Goal: Check status: Check status

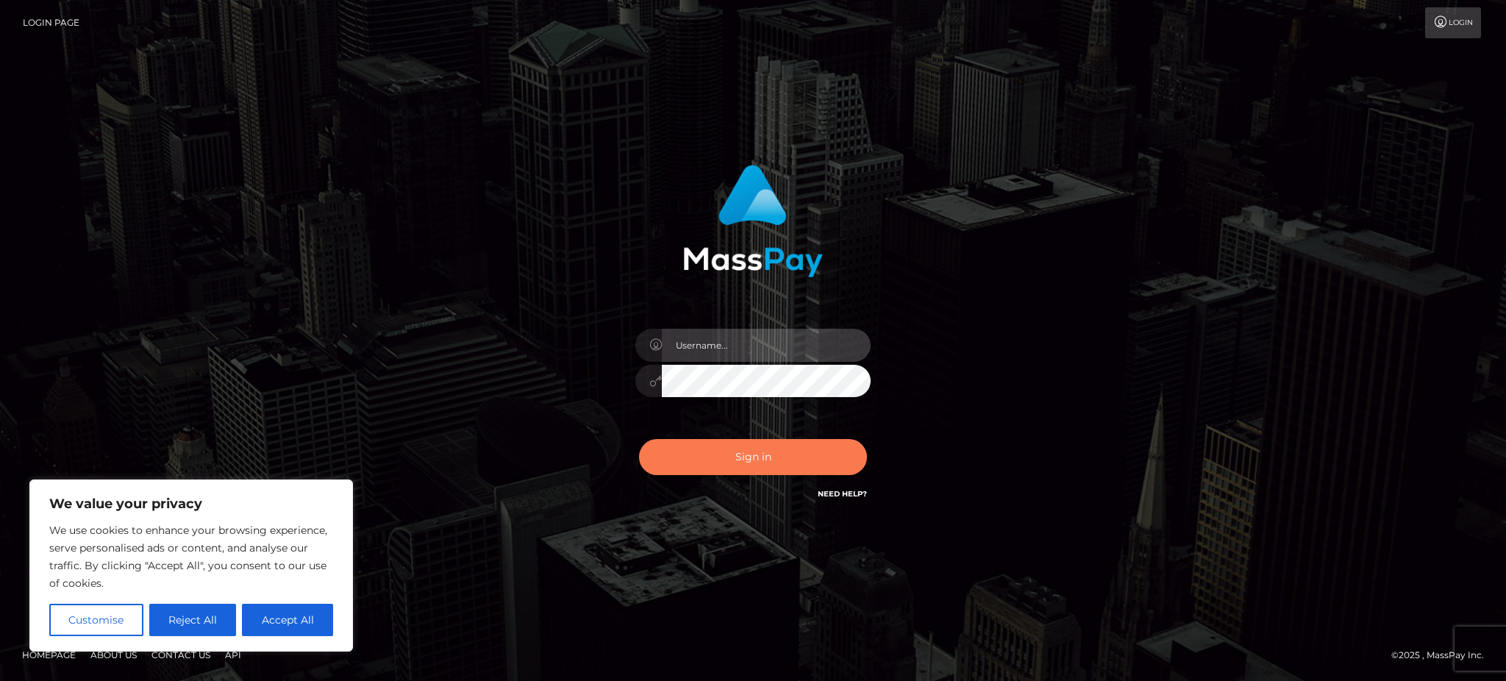
type input "Arjhon.megabonanza"
click at [774, 443] on button "Sign in" at bounding box center [753, 457] width 228 height 36
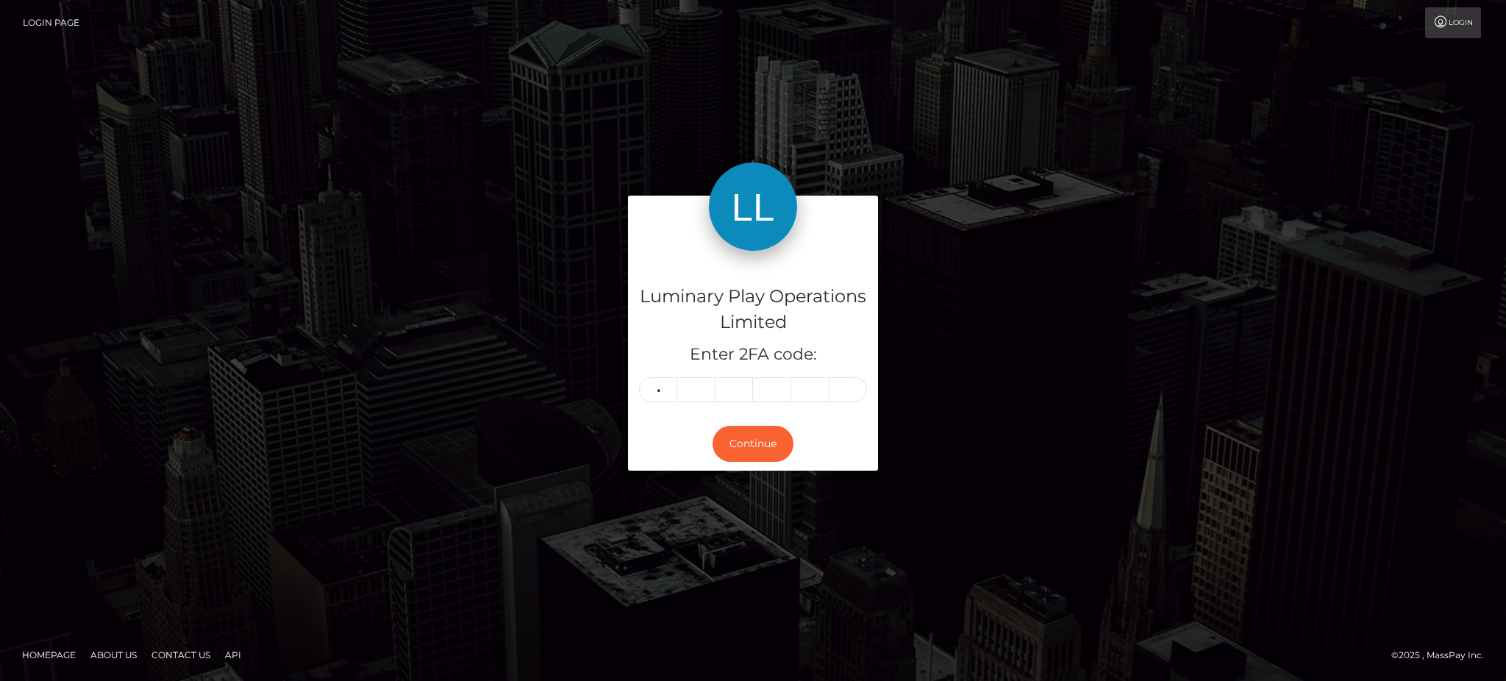
type input "3"
type input "2"
type input "3"
type input "6"
type input "3"
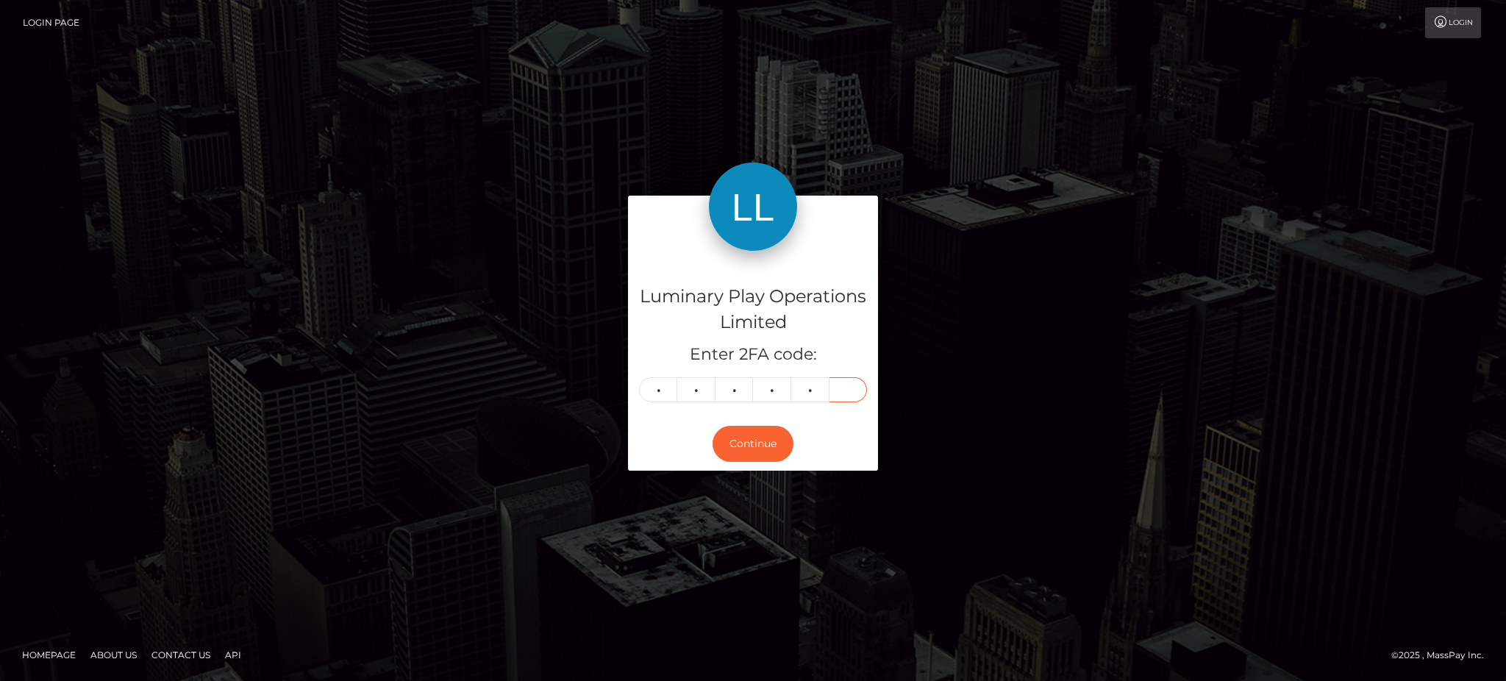
type input "2"
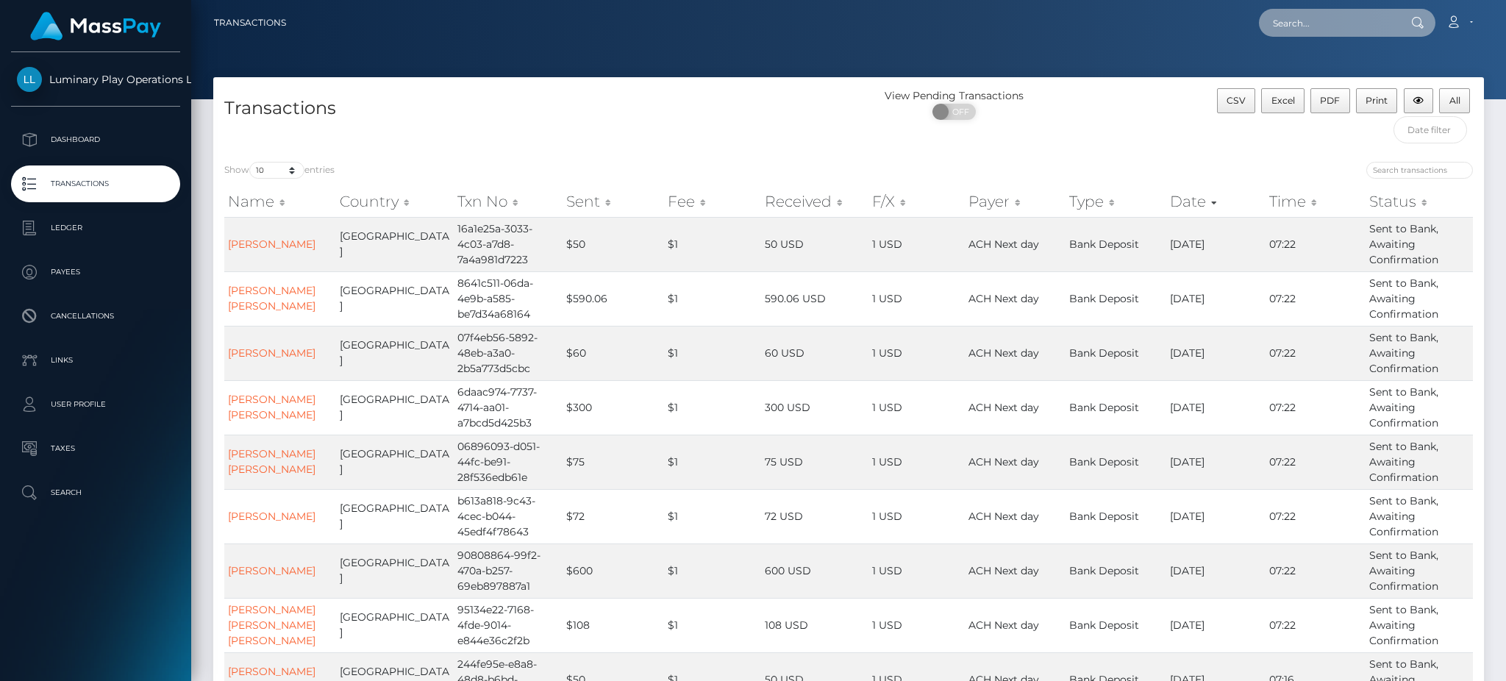
drag, startPoint x: 1332, startPoint y: 28, endPoint x: 1278, endPoint y: 28, distance: 54.4
click at [1278, 28] on input "text" at bounding box center [1328, 23] width 138 height 28
paste input "413553"
type input "413553"
click at [1404, 166] on input "search" at bounding box center [1419, 170] width 107 height 17
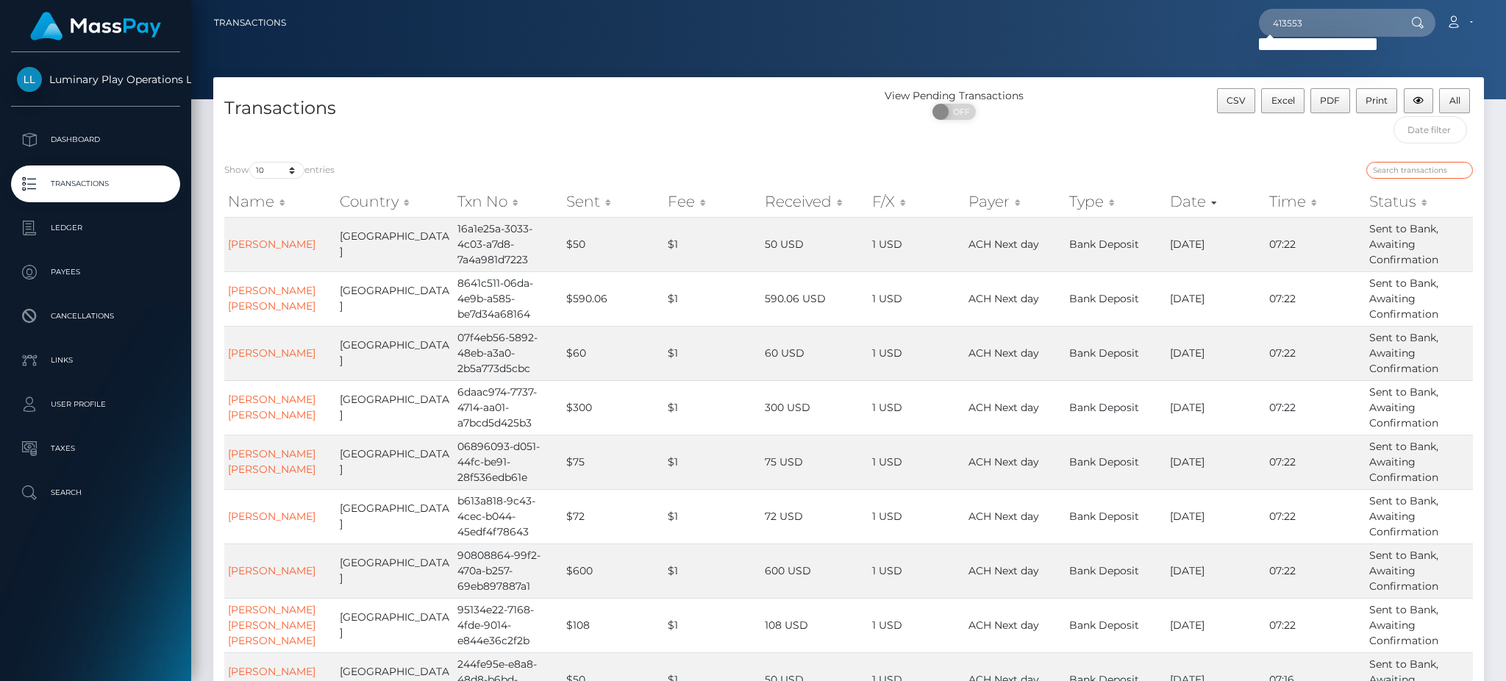
paste input "413553"
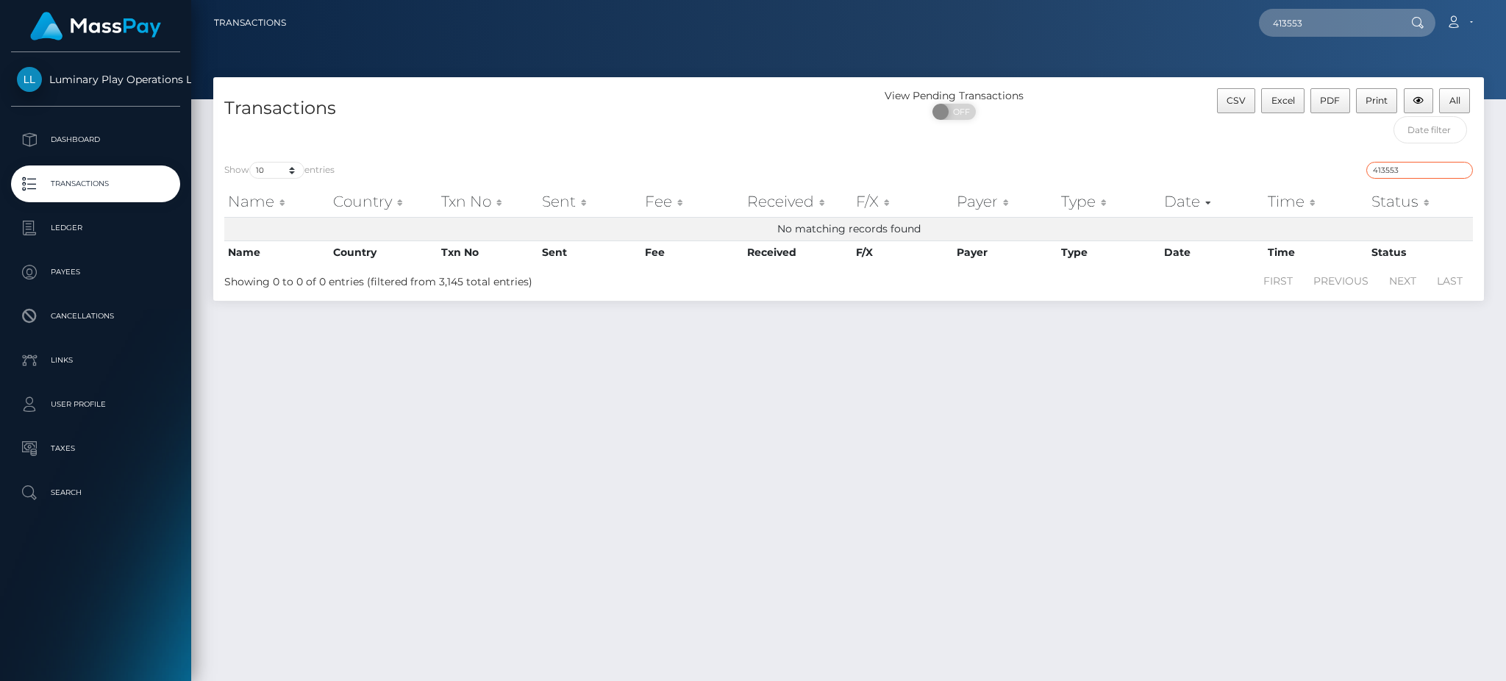
type input "413553"
drag, startPoint x: 1240, startPoint y: 28, endPoint x: 1159, endPoint y: 48, distance: 83.3
click at [1226, 32] on div "413553 Loading... Loading... Account Edit Profile Logout" at bounding box center [890, 22] width 1185 height 31
click at [77, 139] on p "Dashboard" at bounding box center [95, 140] width 157 height 22
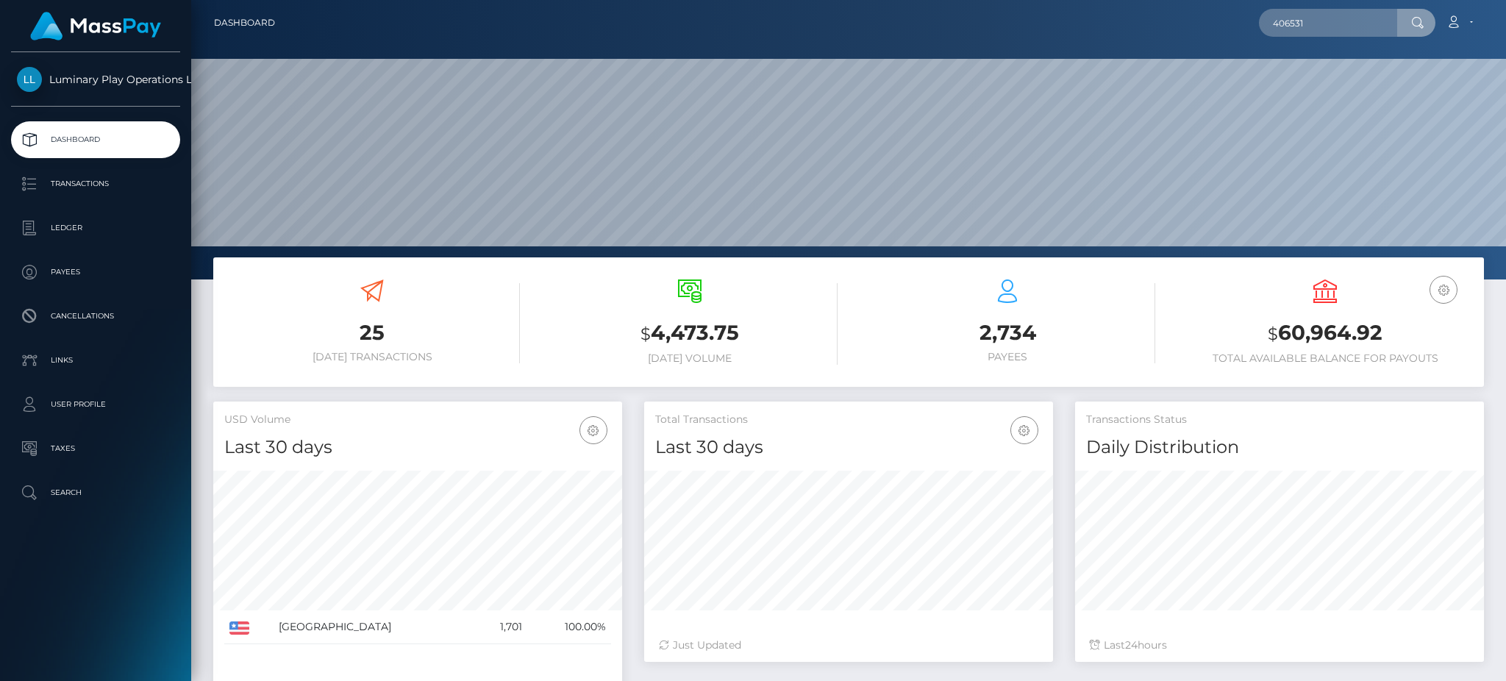
scroll to position [261, 408]
type input "406531"
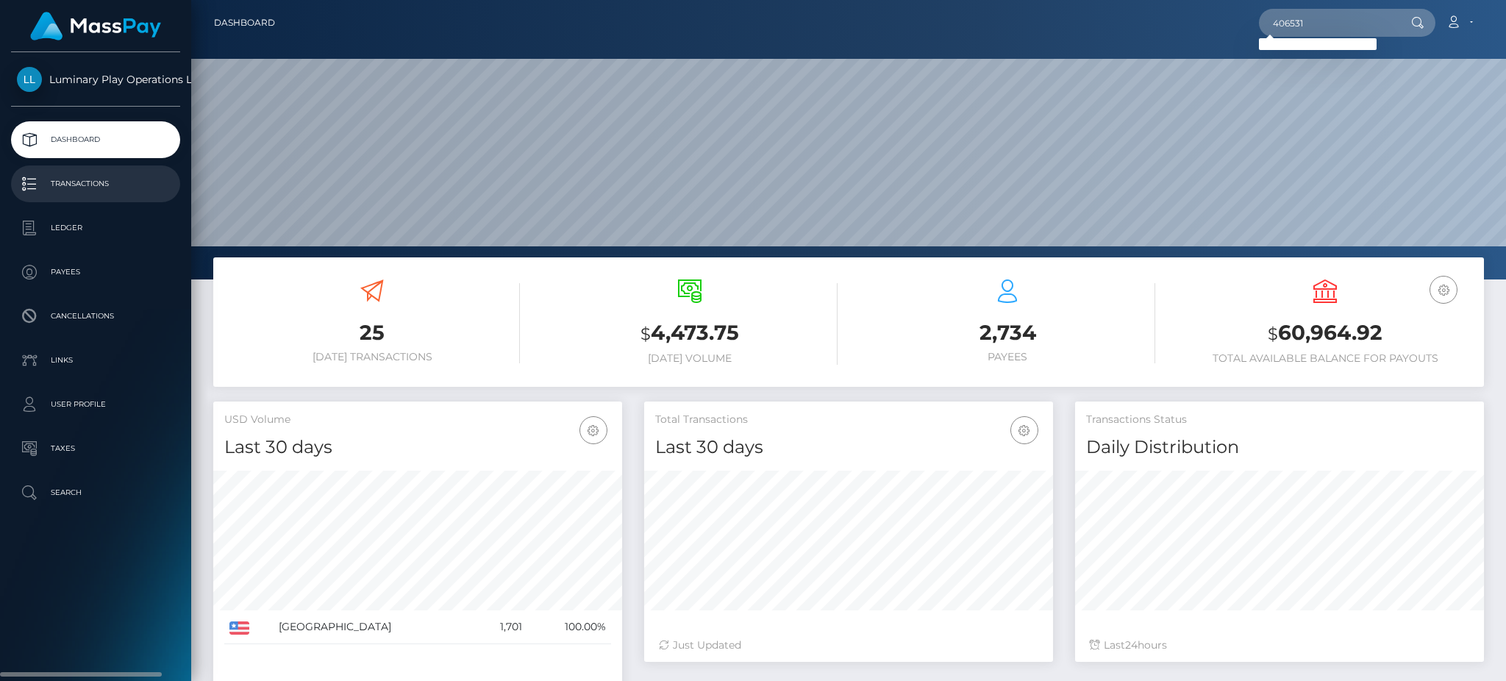
click at [96, 187] on p "Transactions" at bounding box center [95, 184] width 157 height 22
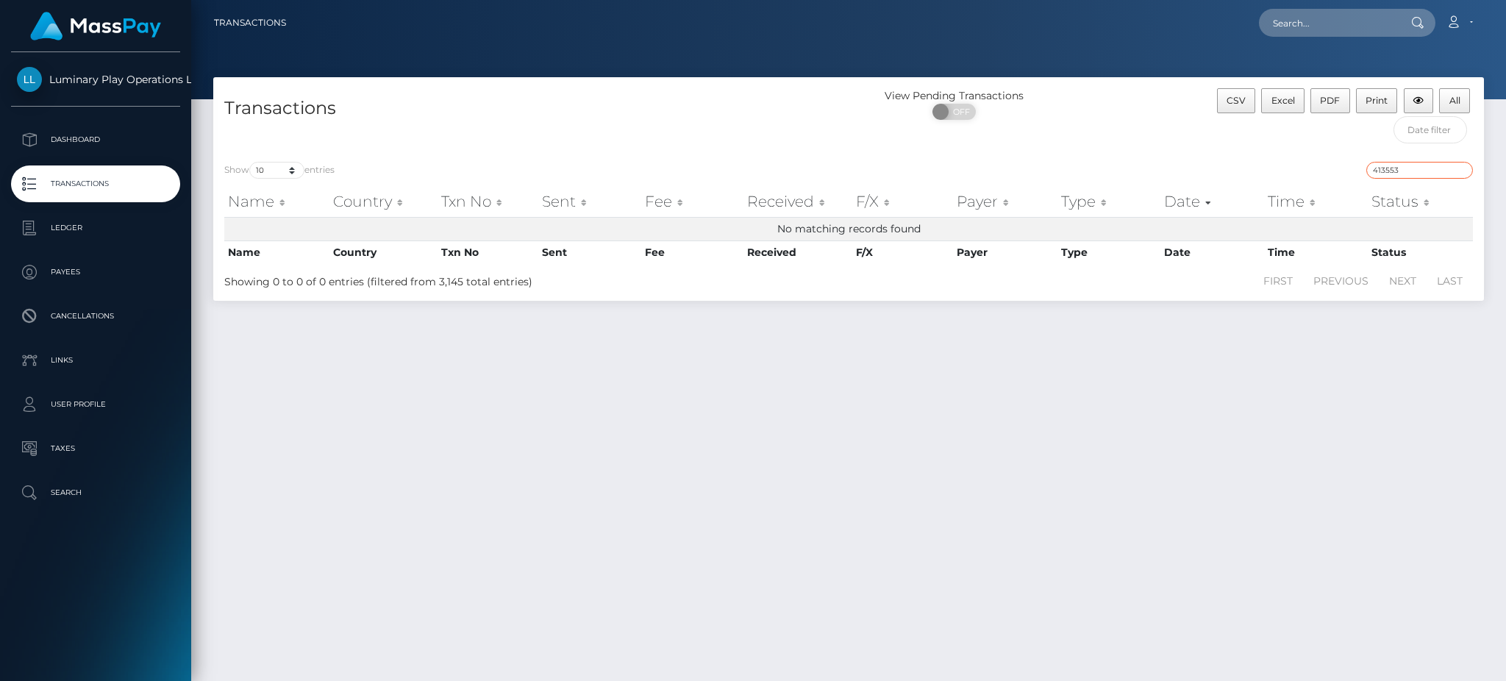
drag, startPoint x: 1412, startPoint y: 171, endPoint x: 1295, endPoint y: 178, distance: 117.1
click at [1295, 178] on div "413553" at bounding box center [1166, 172] width 613 height 21
paste input "06531"
type input "406531"
drag, startPoint x: 62, startPoint y: 149, endPoint x: 71, endPoint y: 149, distance: 8.8
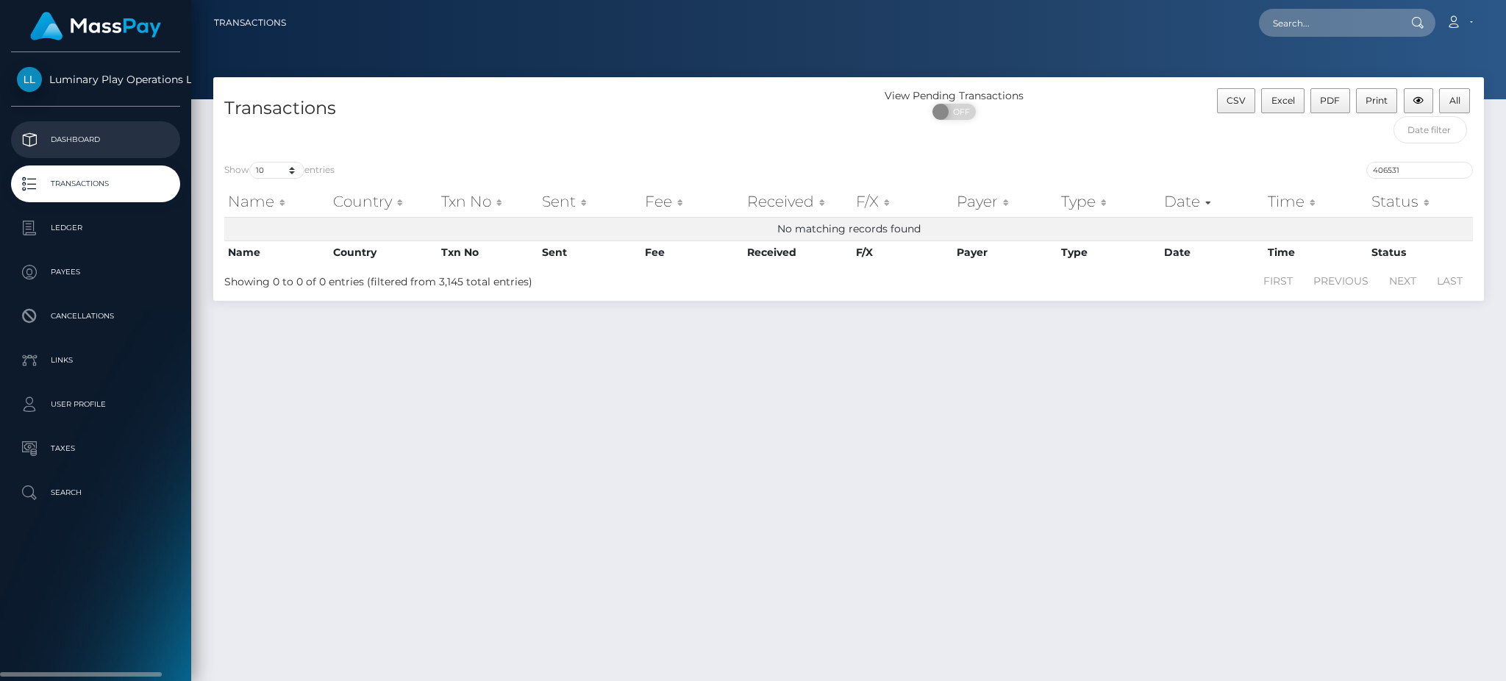
click at [62, 149] on p "Dashboard" at bounding box center [95, 140] width 157 height 22
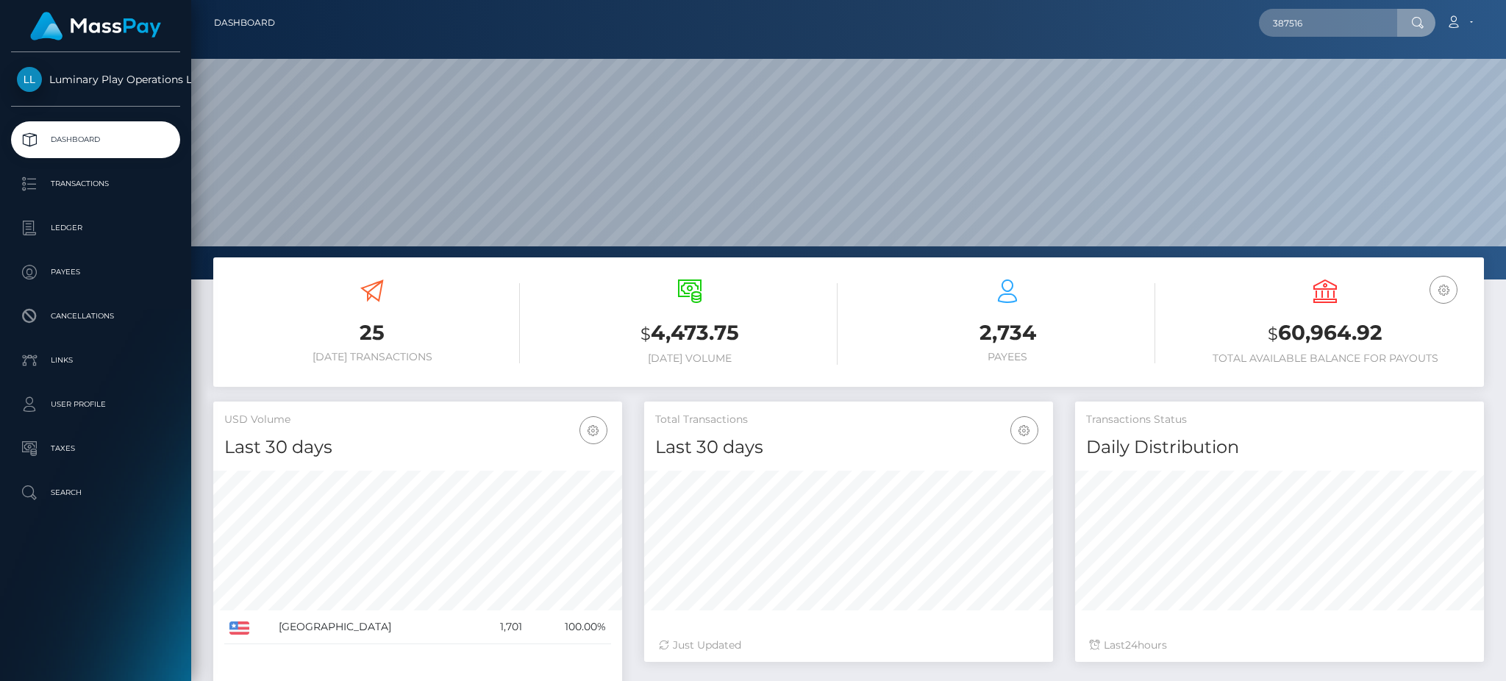
scroll to position [261, 408]
type input "387516"
click at [92, 199] on link "Transactions" at bounding box center [95, 183] width 169 height 37
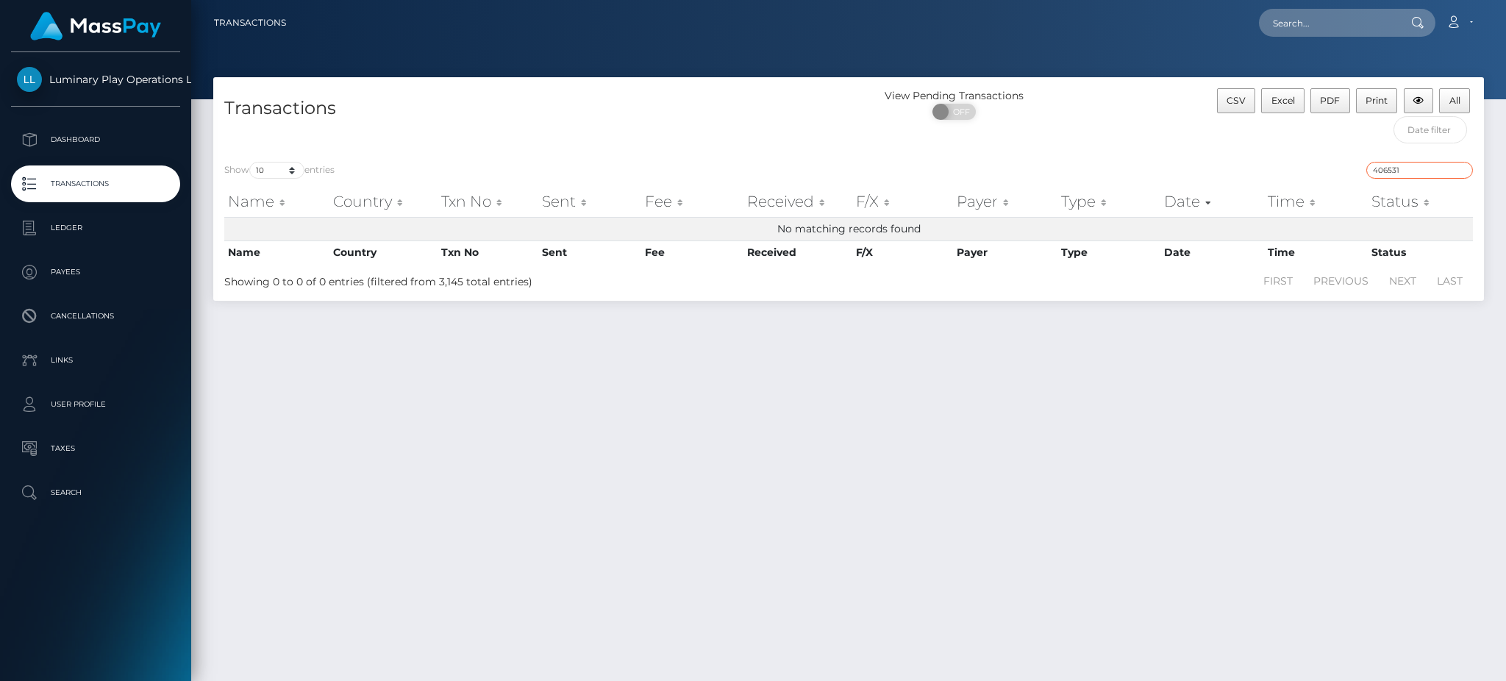
paste input "387516"
drag, startPoint x: 1404, startPoint y: 170, endPoint x: 1326, endPoint y: 173, distance: 78.0
click at [1332, 170] on div "387516" at bounding box center [1166, 172] width 613 height 21
type input "387516"
